Goal: Ask a question

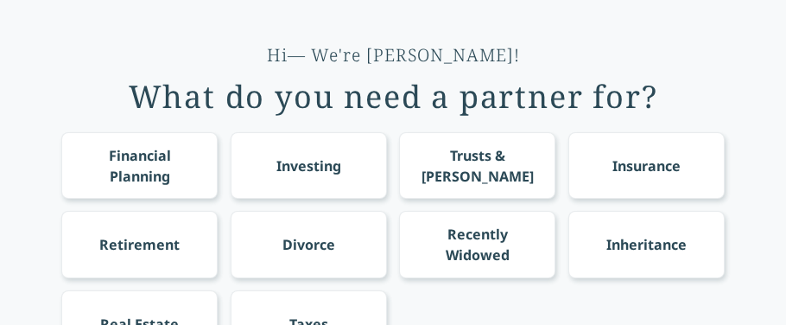
scroll to position [68, 0]
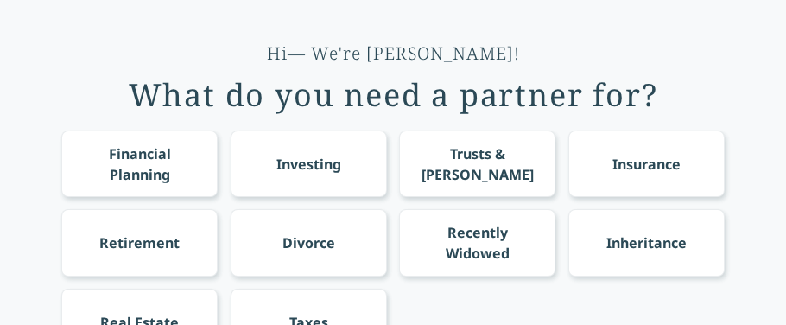
click at [110, 160] on div "Financial Planning" at bounding box center [140, 163] width 124 height 41
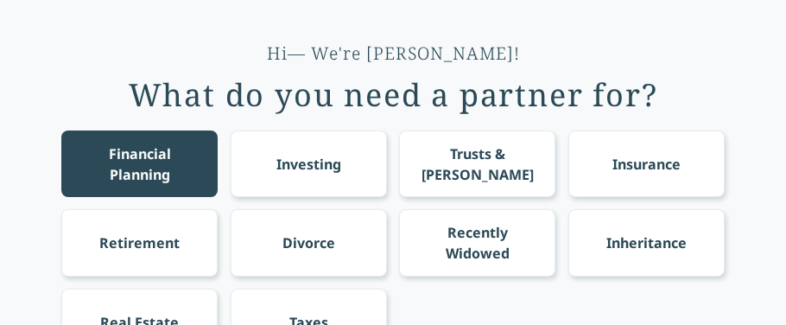
click at [301, 155] on div "Investing" at bounding box center [308, 164] width 65 height 21
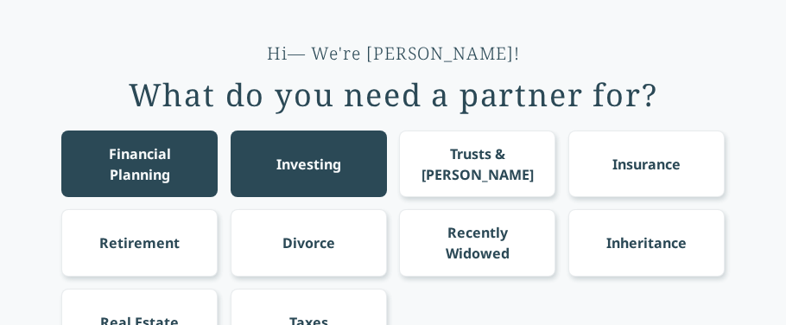
click at [627, 164] on div "Insurance" at bounding box center [646, 164] width 68 height 21
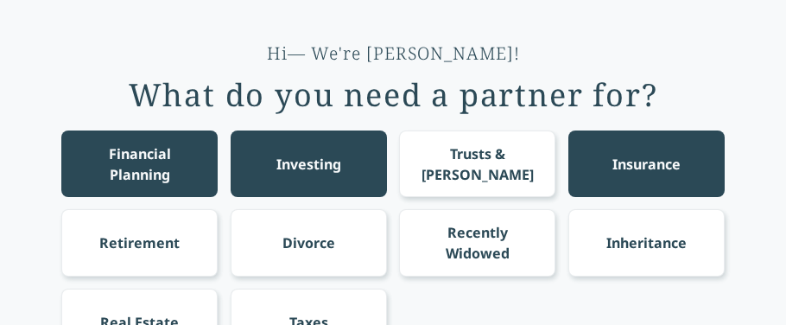
click at [627, 164] on div "Insurance" at bounding box center [646, 164] width 68 height 21
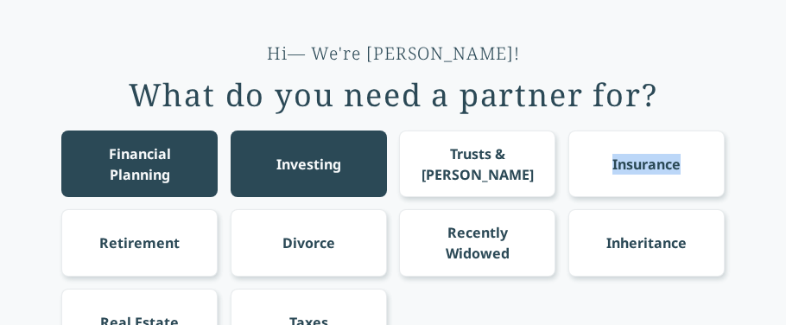
click at [627, 164] on div "Insurance" at bounding box center [646, 164] width 68 height 21
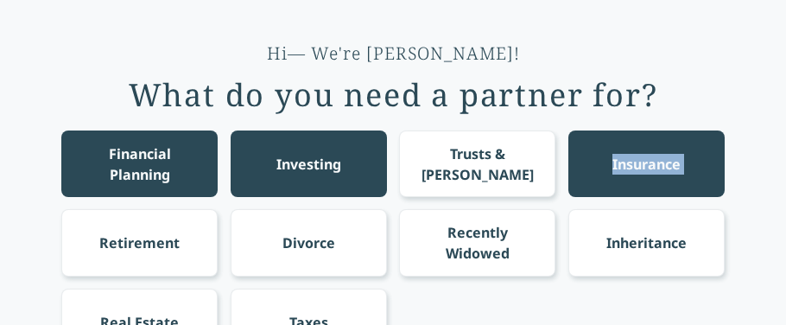
click at [627, 164] on div "Insurance" at bounding box center [646, 164] width 68 height 21
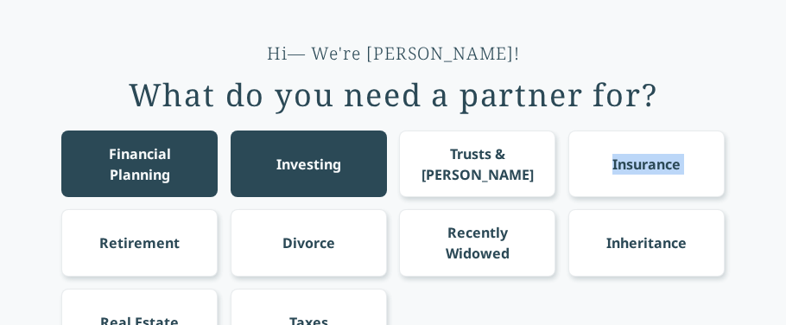
click at [627, 164] on div "Insurance" at bounding box center [646, 164] width 68 height 21
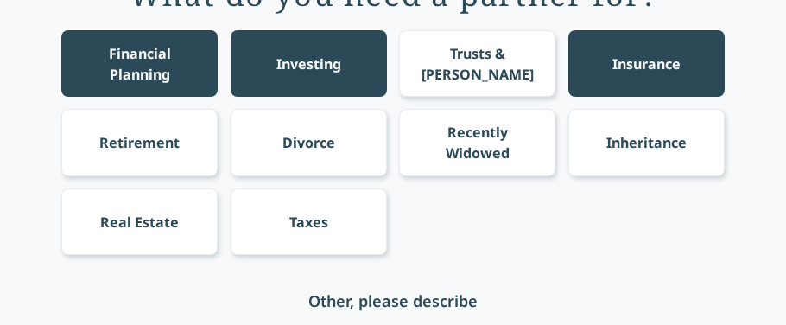
scroll to position [172, 0]
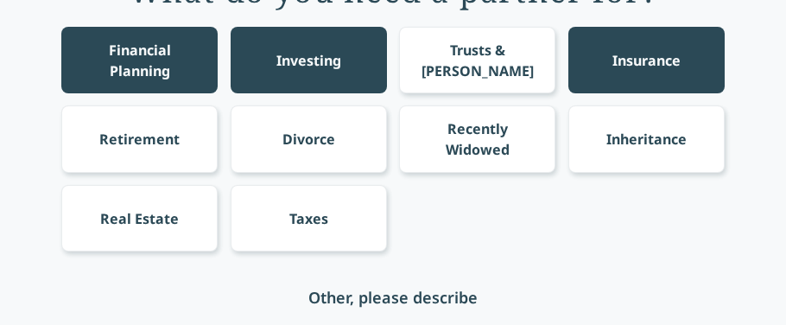
click at [238, 265] on div "Other, please describe" at bounding box center [392, 296] width 663 height 67
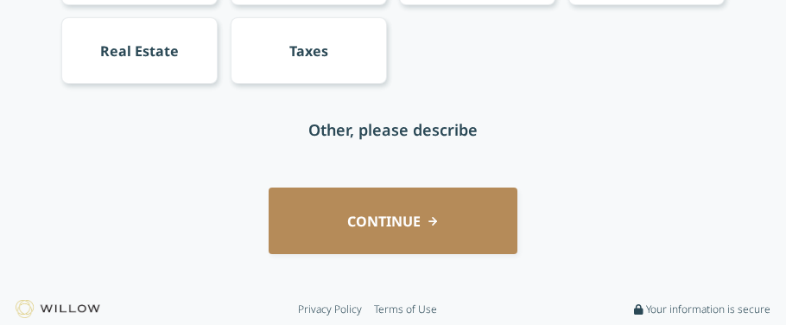
scroll to position [341, 0]
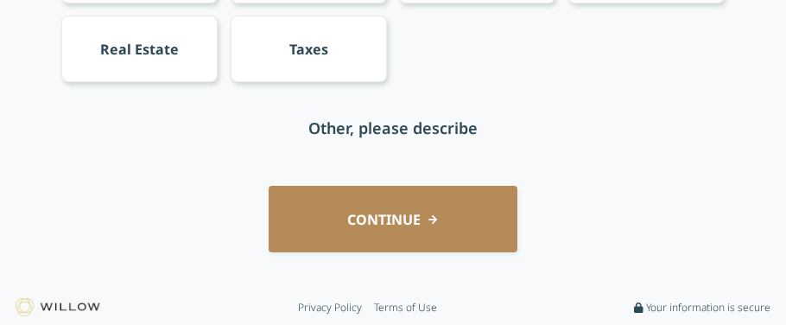
click at [319, 128] on div "Other, please describe" at bounding box center [392, 128] width 169 height 24
